Goal: Navigation & Orientation: Find specific page/section

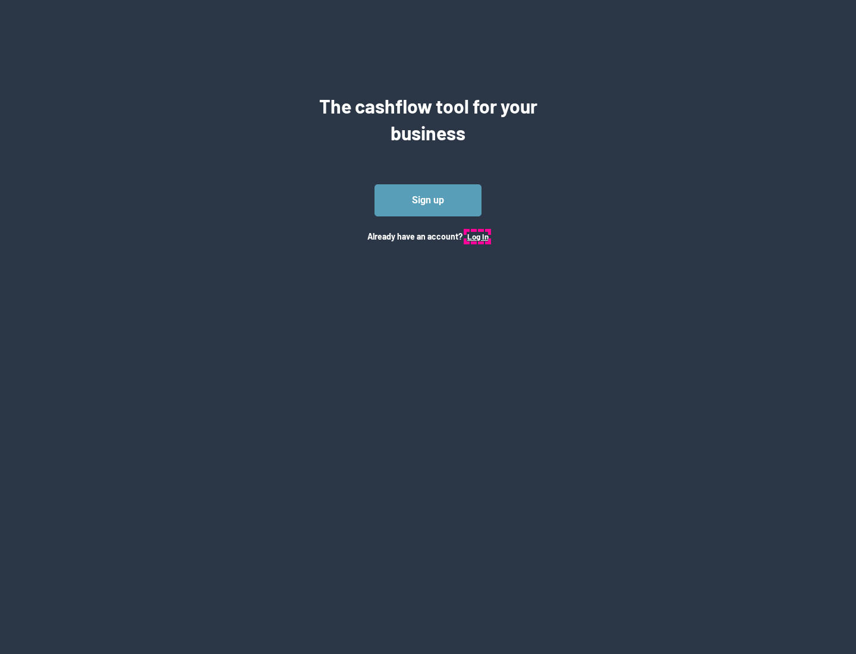
click at [478, 236] on button "Log In" at bounding box center [477, 237] width 21 height 10
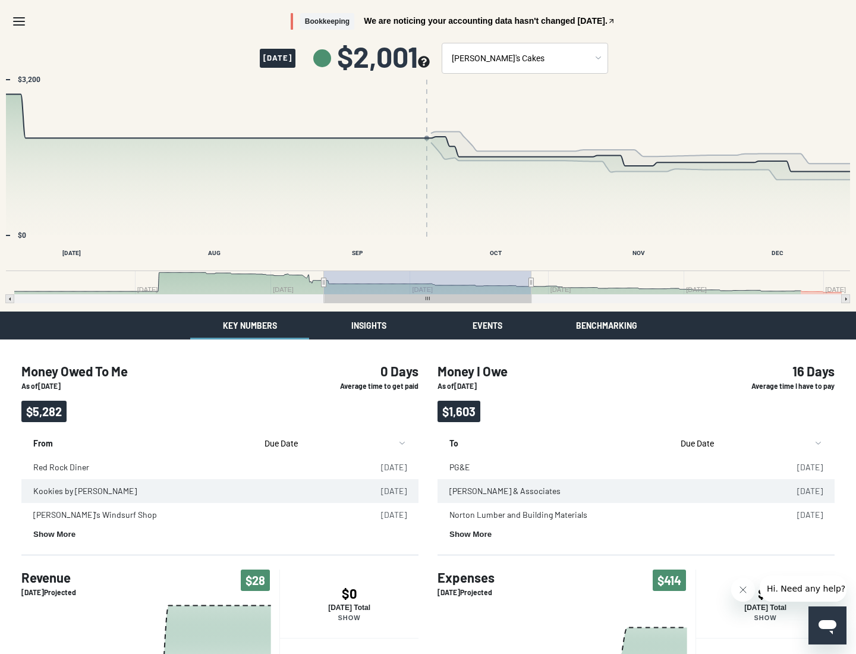
click at [369, 325] on button "Insights" at bounding box center [368, 326] width 119 height 28
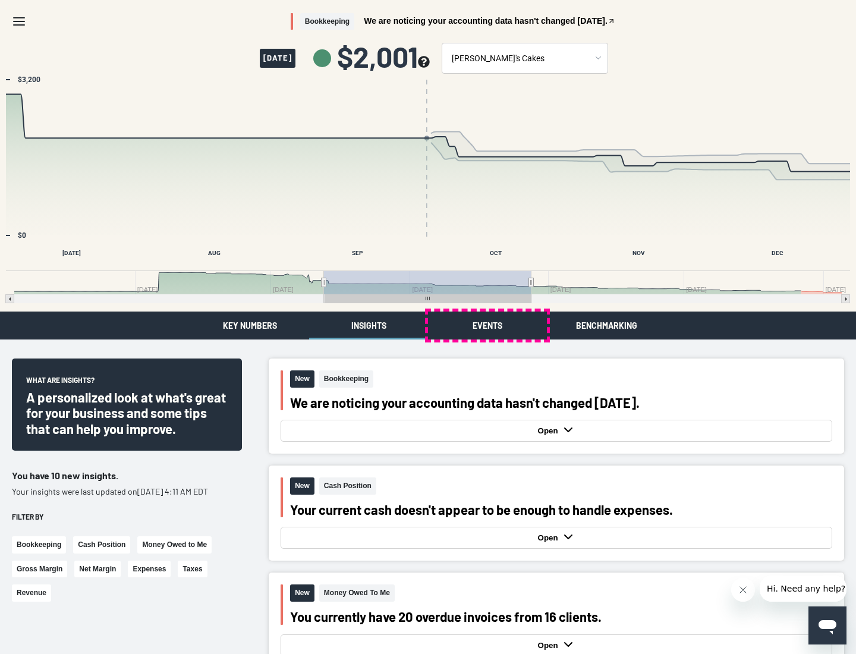
click at [488, 325] on button "Events" at bounding box center [487, 326] width 119 height 28
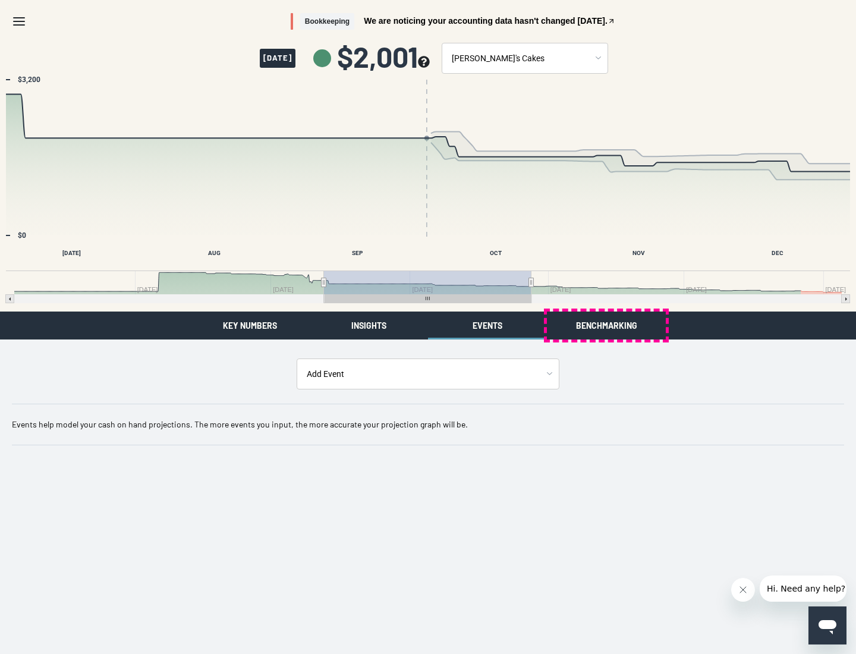
click at [607, 325] on button "Benchmarking" at bounding box center [606, 326] width 119 height 28
